Goal: Transaction & Acquisition: Purchase product/service

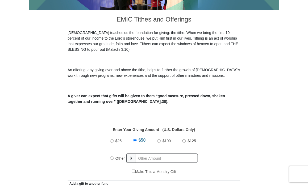
scroll to position [139, 0]
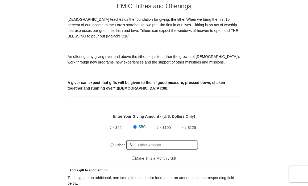
click at [112, 145] on input "Other" at bounding box center [111, 144] width 3 height 3
radio input "true"
click at [142, 145] on input "text" at bounding box center [167, 145] width 61 height 9
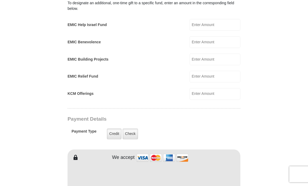
scroll to position [315, 0]
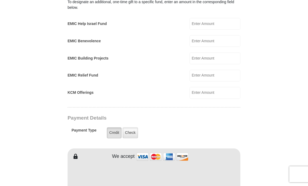
type input "100.00"
drag, startPoint x: 112, startPoint y: 131, endPoint x: 111, endPoint y: 134, distance: 3.2
click at [112, 130] on label "Credit" at bounding box center [114, 133] width 15 height 11
click at [0, 0] on input "Credit" at bounding box center [0, 0] width 0 height 0
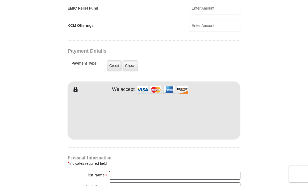
scroll to position [396, 0]
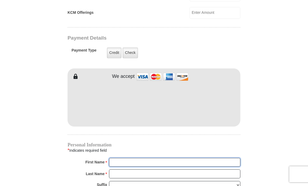
click at [112, 161] on input "First Name *" at bounding box center [174, 162] width 131 height 9
type input "[PERSON_NAME]"
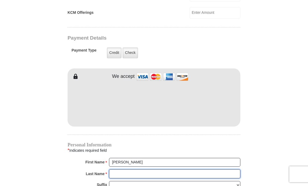
click at [116, 171] on input "Last Name *" at bounding box center [174, 174] width 131 height 9
type input "[PERSON_NAME]"
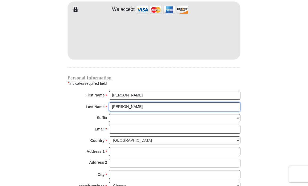
scroll to position [479, 0]
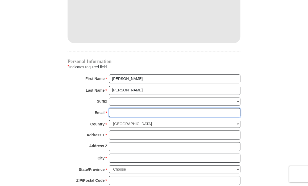
click at [116, 111] on input "Email *" at bounding box center [174, 112] width 131 height 9
type input "[EMAIL_ADDRESS][DOMAIN_NAME]"
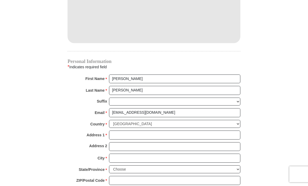
click at [114, 138] on div "Address 1 * Please enter Address 1" at bounding box center [154, 137] width 173 height 12
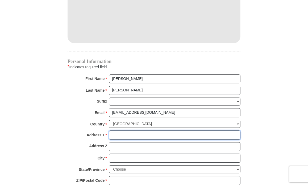
click at [117, 135] on input "Address 1 *" at bounding box center [174, 135] width 131 height 9
type input "[STREET_ADDRESS]"
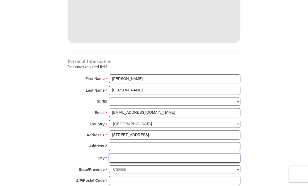
type input "Roswell"
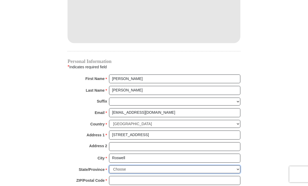
select select "GA"
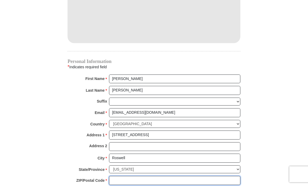
type input "30075"
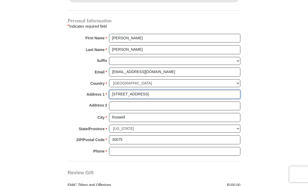
scroll to position [537, 0]
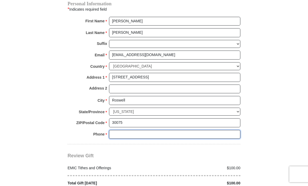
click at [114, 130] on input "Phone * *" at bounding box center [174, 134] width 131 height 9
type input "6785755575"
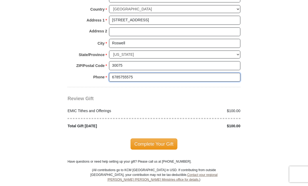
scroll to position [597, 0]
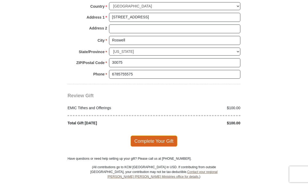
click at [146, 137] on span "Complete Your Gift" at bounding box center [154, 141] width 47 height 11
